Goal: Navigation & Orientation: Go to known website

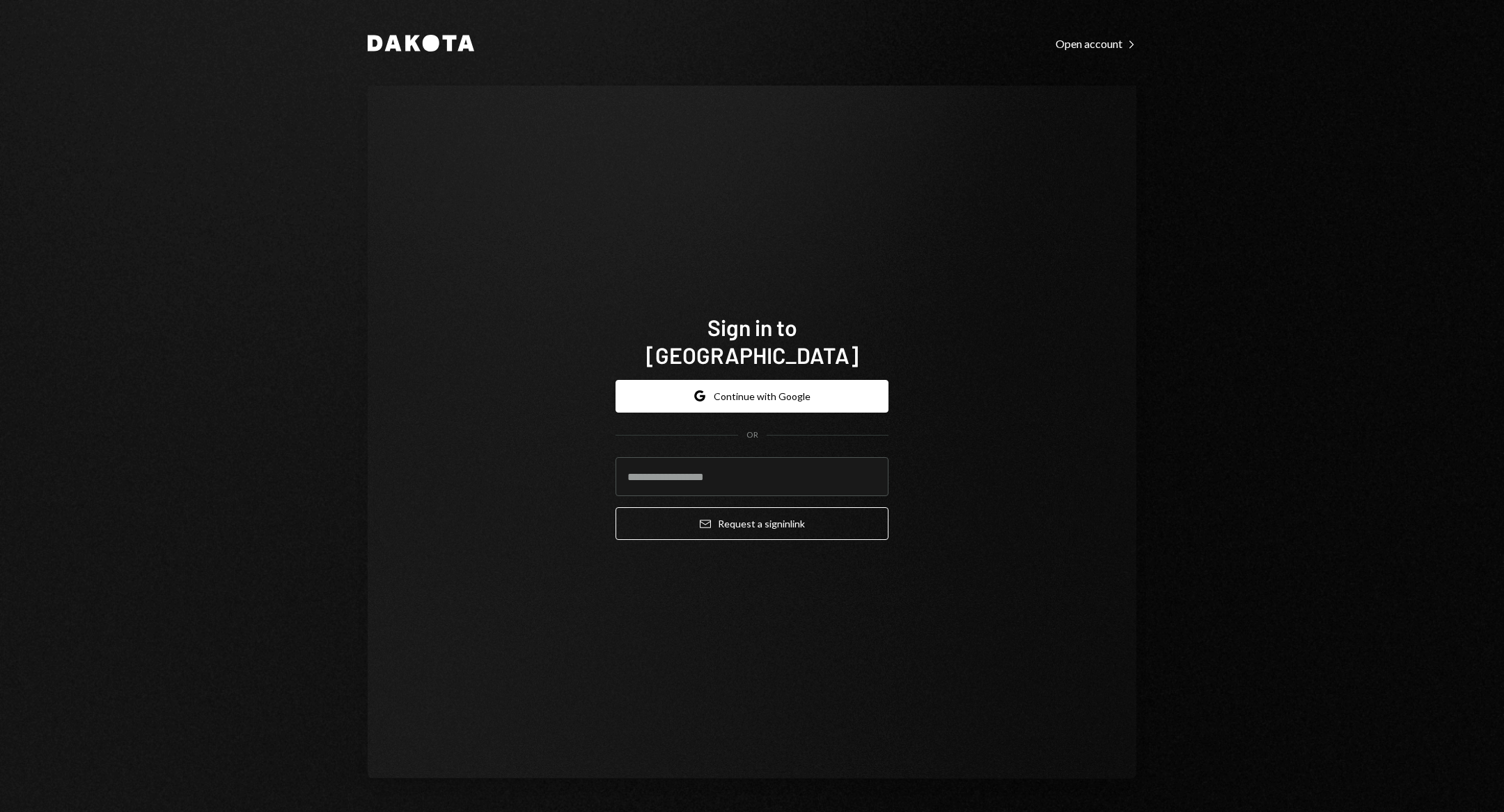
type input "**********"
click at [745, 513] on button "Email Request a sign in link" at bounding box center [752, 523] width 273 height 33
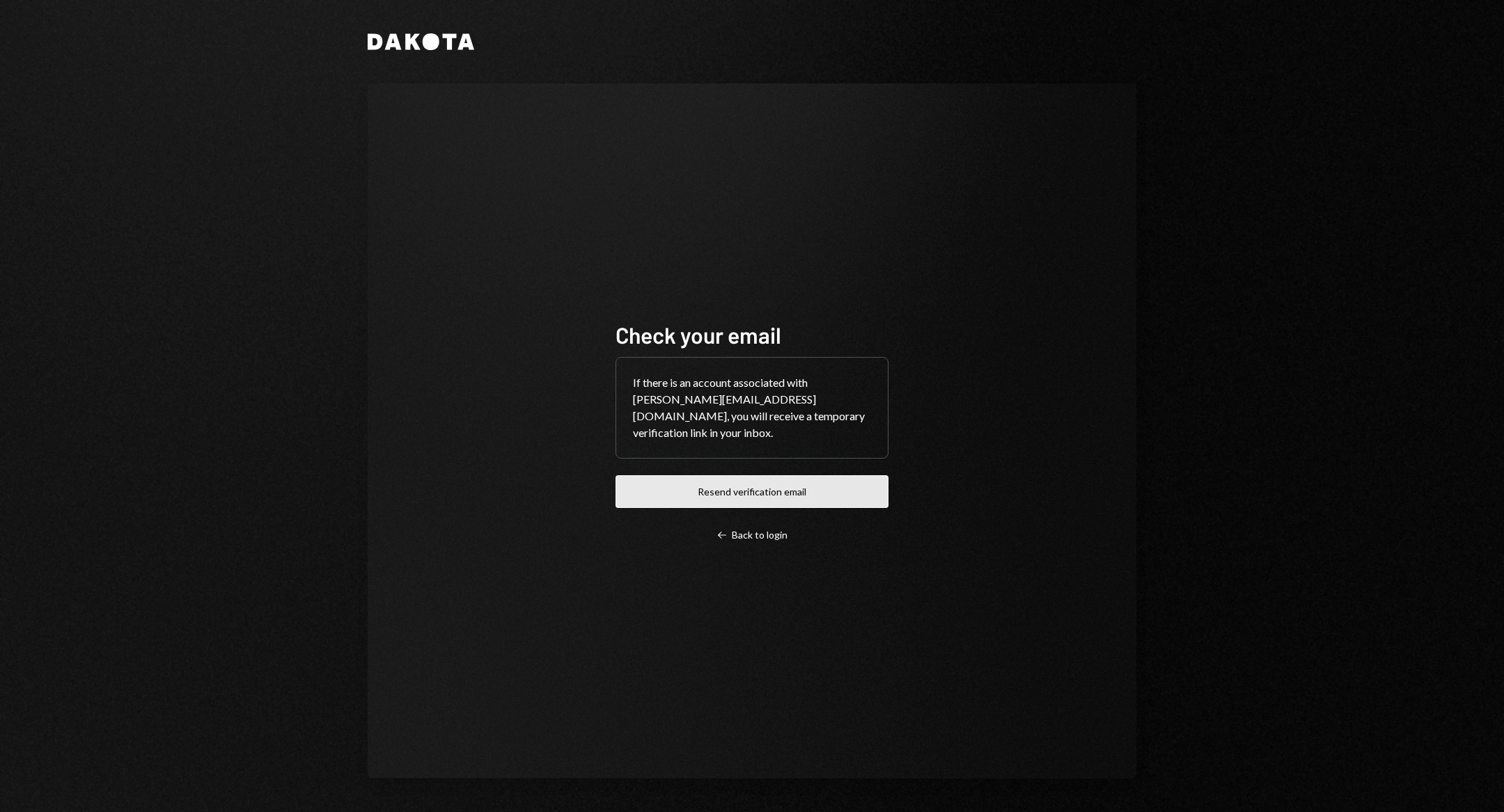
click at [798, 477] on button "Resend verification email" at bounding box center [752, 492] width 273 height 33
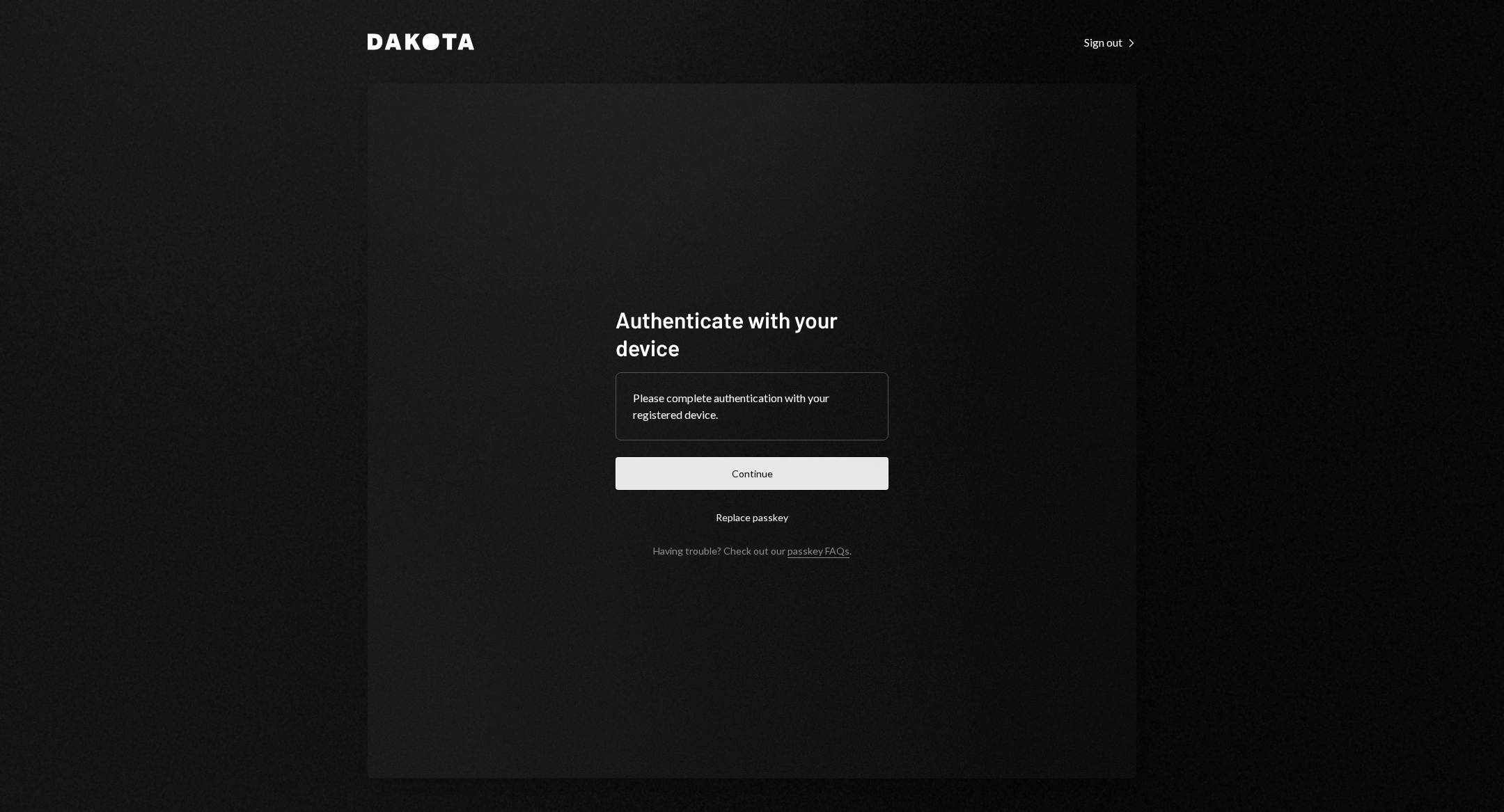
click at [819, 478] on button "Continue" at bounding box center [752, 474] width 273 height 33
